Goal: Information Seeking & Learning: Learn about a topic

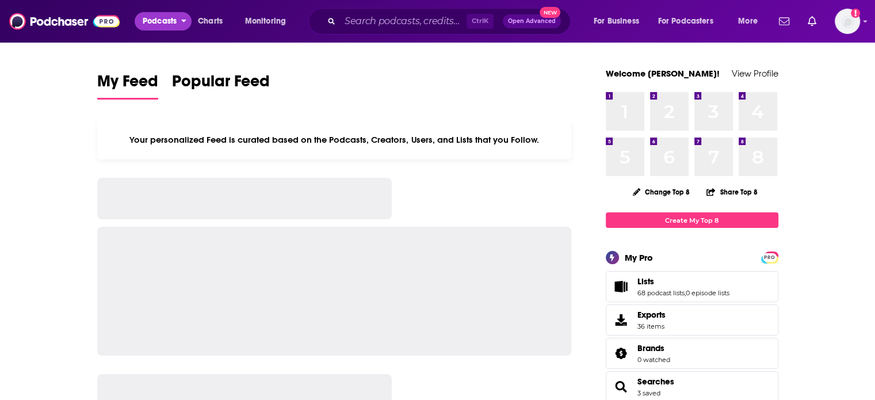
click at [151, 15] on span "Podcasts" at bounding box center [160, 21] width 34 height 16
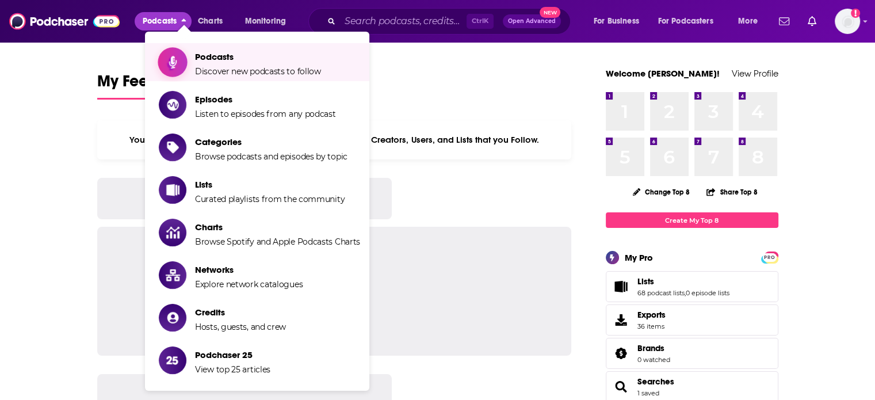
click at [170, 55] on span "Show item sub-menu" at bounding box center [172, 62] width 89 height 89
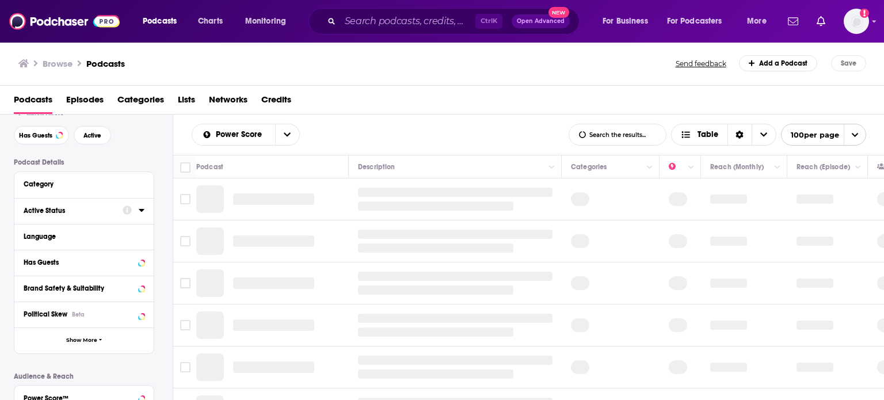
scroll to position [58, 0]
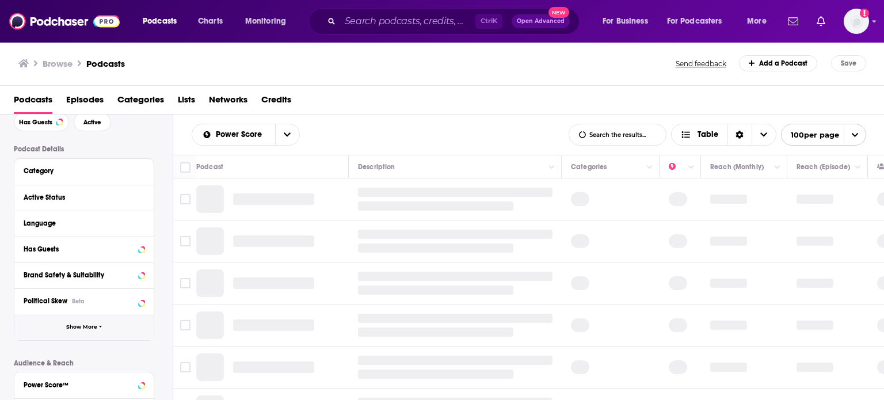
click at [121, 327] on button "Show More" at bounding box center [83, 327] width 139 height 26
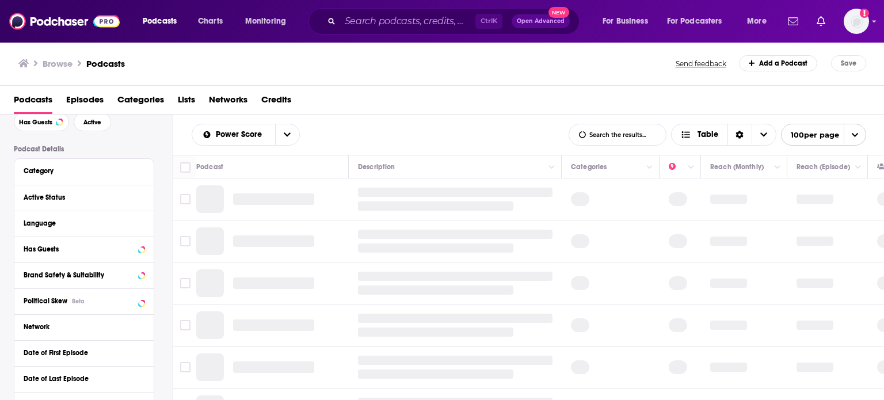
scroll to position [115, 0]
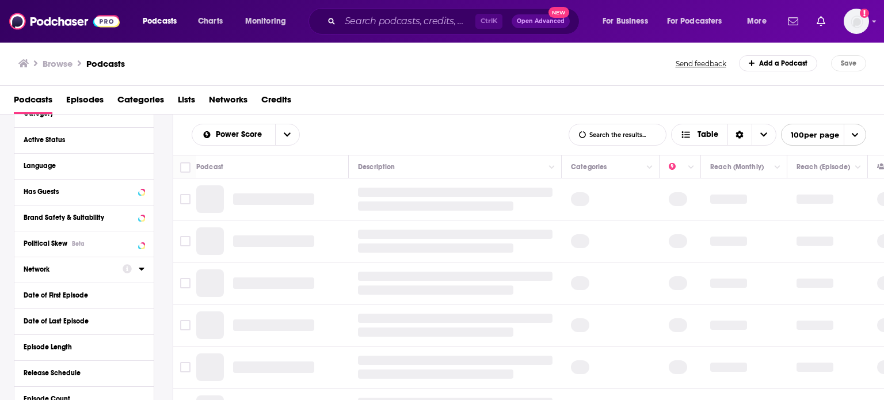
click at [138, 268] on div at bounding box center [134, 269] width 22 height 14
click at [141, 271] on icon at bounding box center [142, 268] width 6 height 9
click at [108, 287] on input at bounding box center [84, 290] width 121 height 16
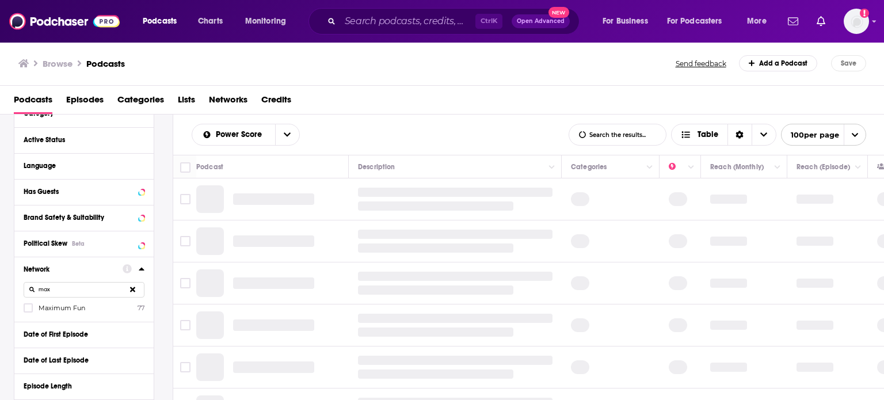
type input "max"
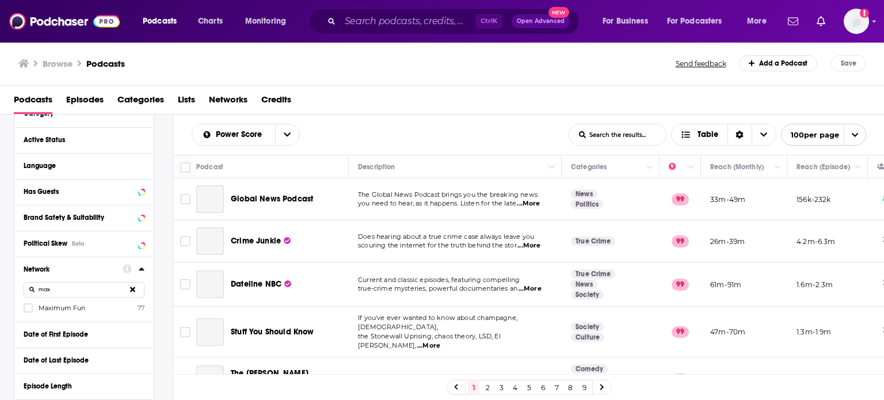
click at [62, 308] on span "Maximum Fun" at bounding box center [62, 308] width 47 height 8
click at [28, 311] on Fun-0 "multiSelectOption-Maximum Fun-0" at bounding box center [28, 311] width 0 height 0
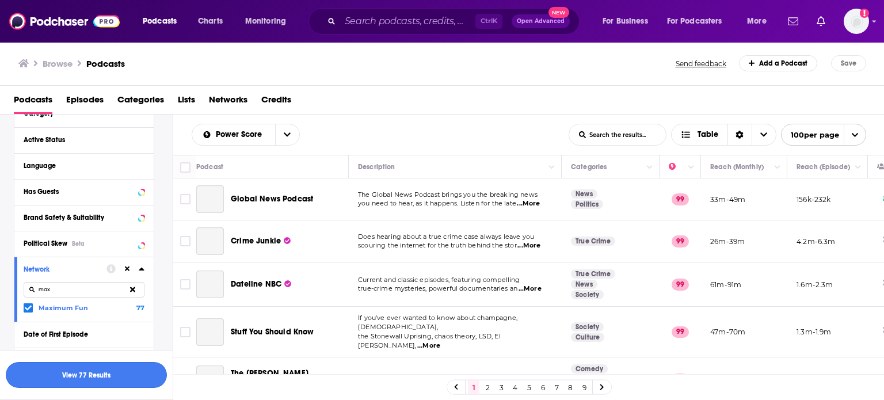
scroll to position [143, 0]
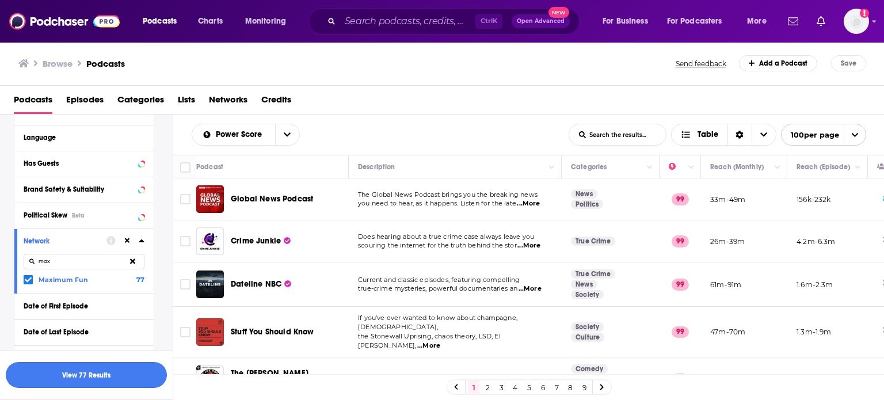
click at [108, 376] on button "View 77 Results" at bounding box center [86, 375] width 161 height 26
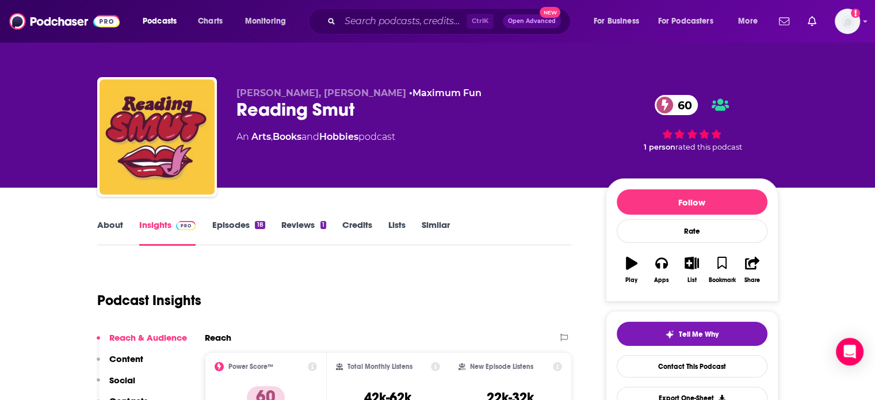
click at [109, 223] on link "About" at bounding box center [110, 232] width 26 height 26
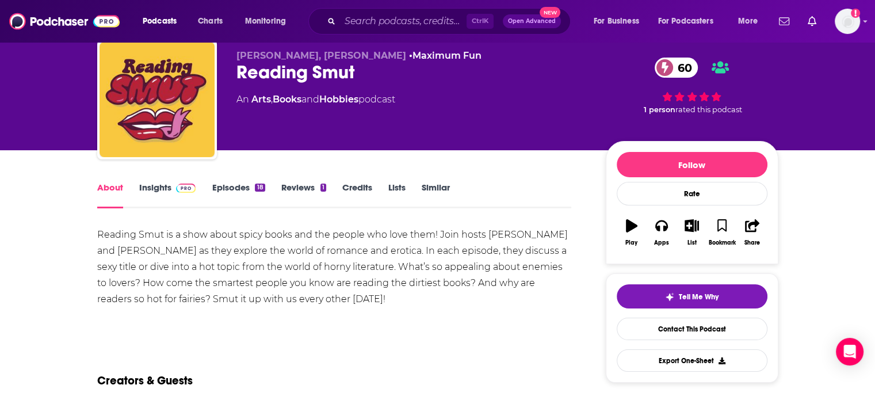
scroll to position [58, 0]
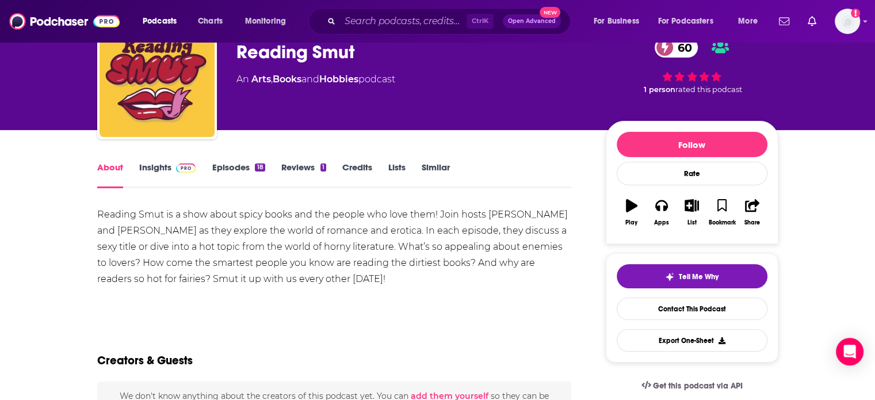
click at [223, 166] on link "Episodes 18" at bounding box center [238, 175] width 53 height 26
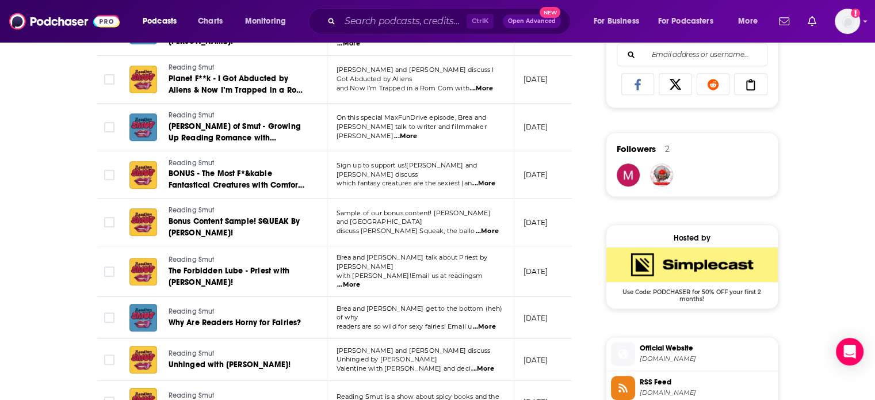
scroll to position [633, 0]
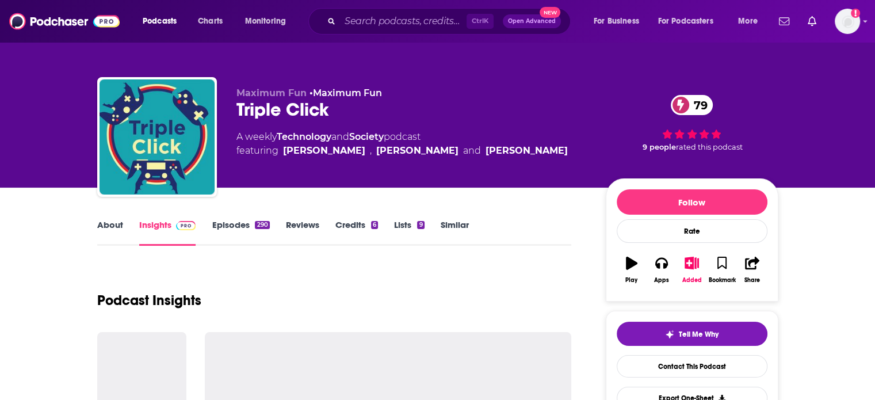
click at [108, 220] on link "About" at bounding box center [110, 232] width 26 height 26
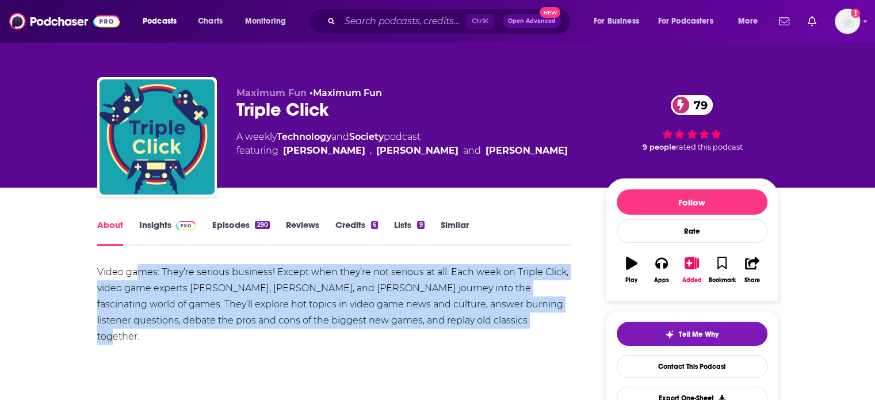
drag, startPoint x: 457, startPoint y: 317, endPoint x: 141, endPoint y: 274, distance: 319.3
click at [141, 274] on div "Video games: They’re serious business! Except when they’re not serious at all. …" at bounding box center [334, 304] width 475 height 81
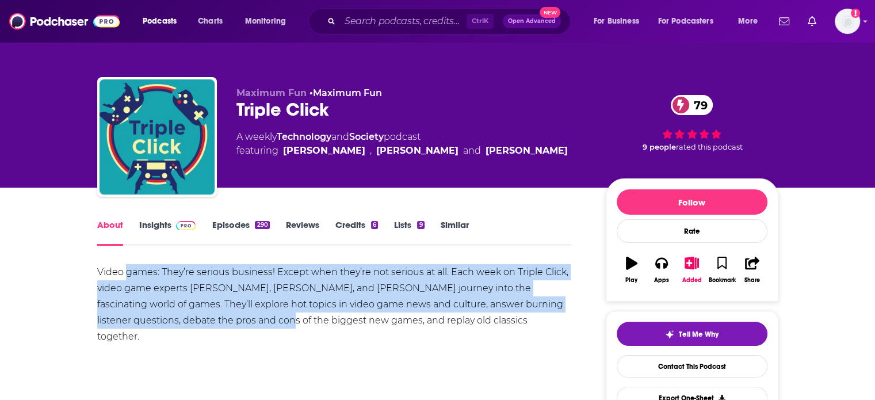
drag, startPoint x: 141, startPoint y: 274, endPoint x: 198, endPoint y: 328, distance: 78.2
click at [198, 328] on div "Video games: They’re serious business! Except when they’re not serious at all. …" at bounding box center [334, 304] width 475 height 81
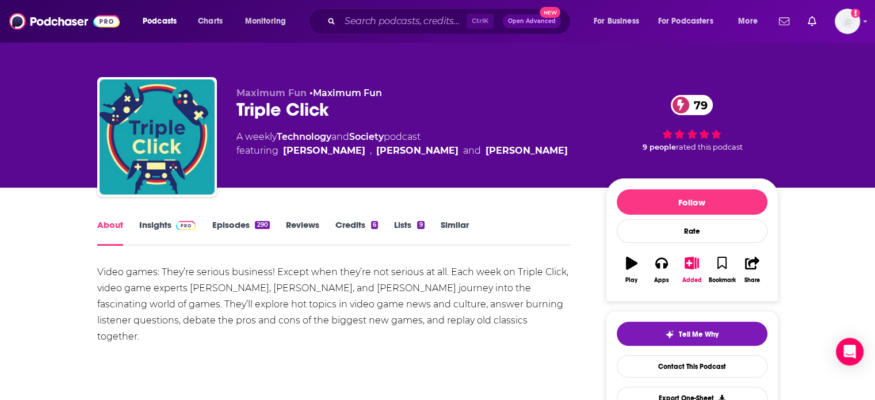
click at [216, 221] on link "Episodes 290" at bounding box center [241, 232] width 58 height 26
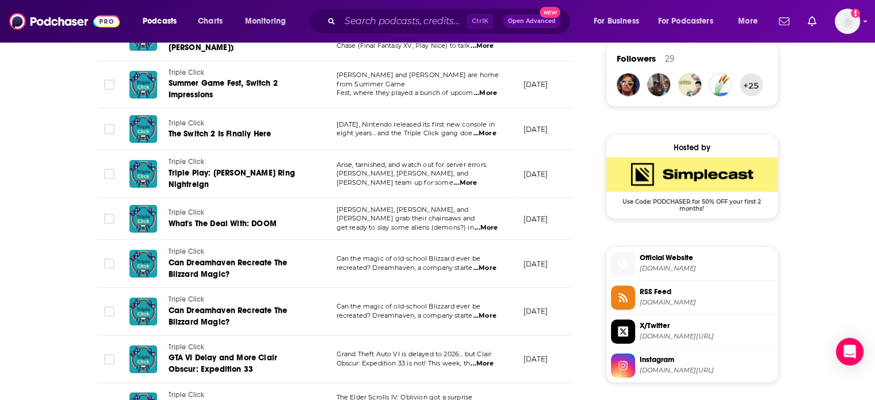
scroll to position [806, 0]
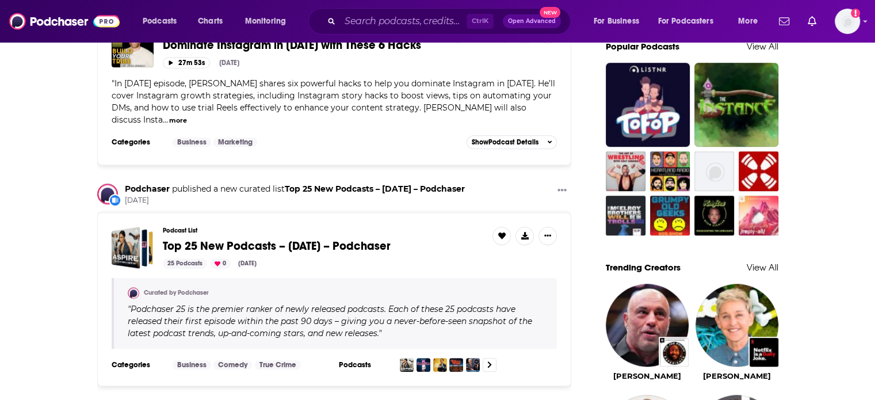
scroll to position [978, 0]
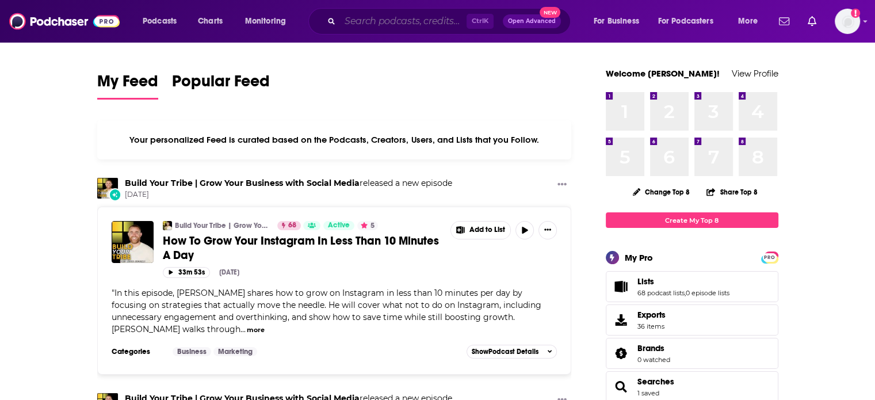
click at [443, 17] on input "Search podcasts, credits, & more..." at bounding box center [403, 21] width 127 height 18
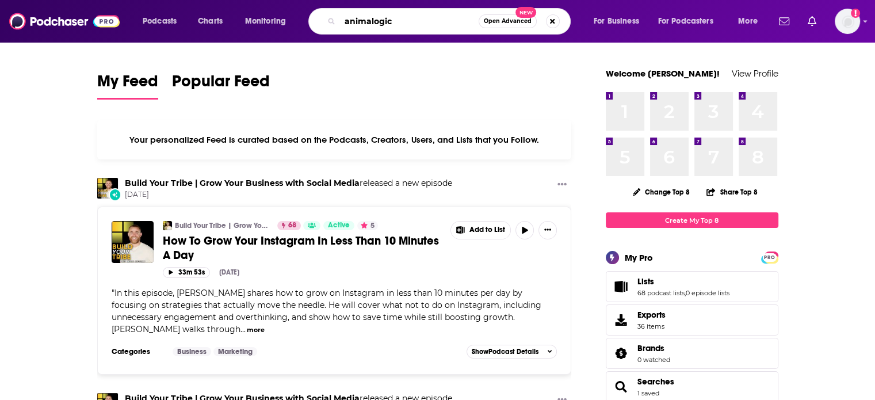
type input "animalogic"
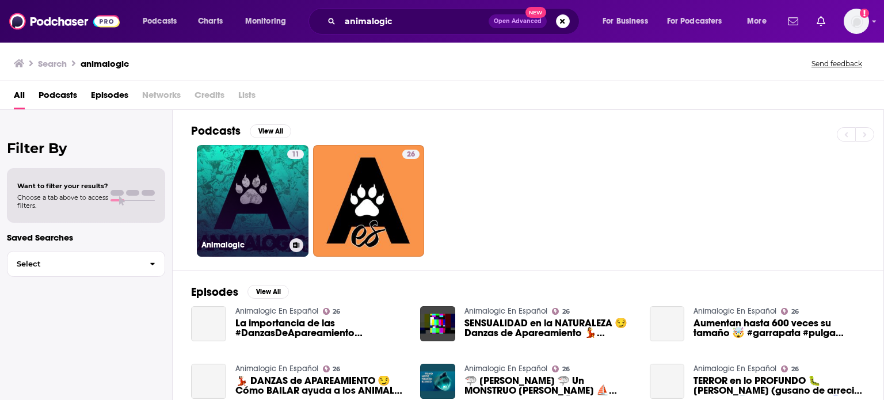
click at [230, 194] on link "11 Animalogic" at bounding box center [253, 201] width 112 height 112
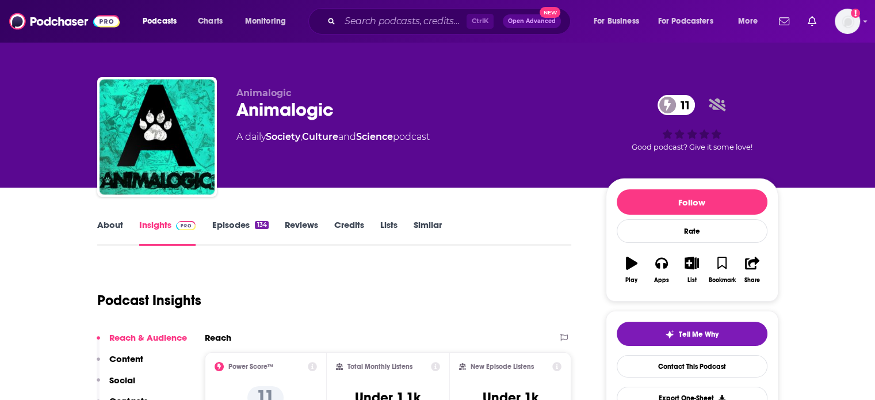
click at [113, 223] on link "About" at bounding box center [110, 232] width 26 height 26
